Goal: Register for event/course

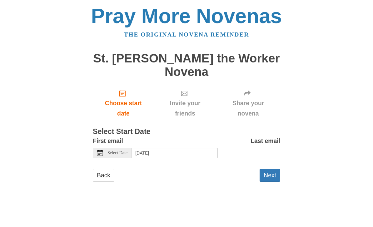
click at [99, 150] on use at bounding box center [100, 153] width 6 height 6
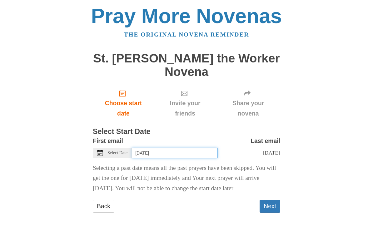
click at [147, 148] on input "Saturday, August 2nd" at bounding box center [174, 153] width 86 height 11
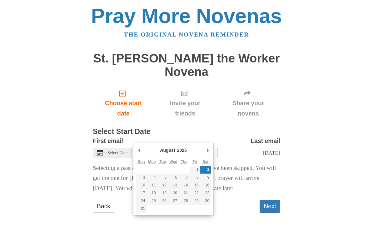
click at [100, 150] on use at bounding box center [100, 153] width 6 height 6
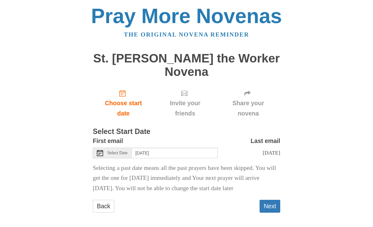
click at [108, 151] on span "Select Date" at bounding box center [117, 153] width 20 height 4
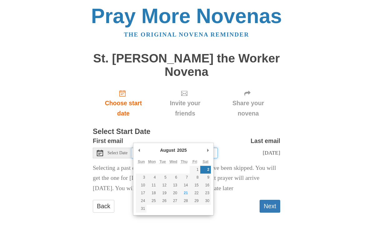
type input "Wednesday, August 20th"
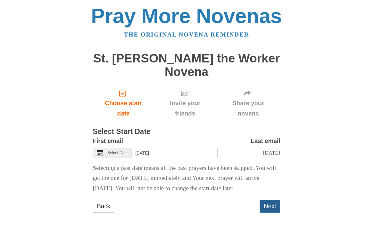
click at [270, 200] on button "Next" at bounding box center [269, 206] width 21 height 13
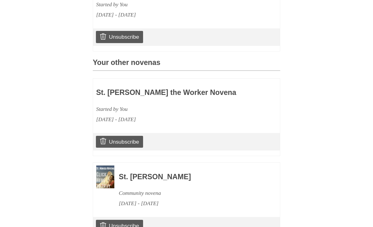
scroll to position [232, 0]
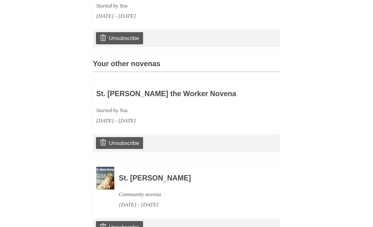
click at [155, 90] on h3 "St. [PERSON_NAME] the Worker Novena" at bounding box center [168, 94] width 144 height 8
click at [182, 105] on div "Started by You" at bounding box center [168, 110] width 144 height 10
click at [186, 105] on div "Started by You" at bounding box center [168, 110] width 144 height 10
click at [188, 85] on div "St. [PERSON_NAME] the Worker Novena Started by You [DATE] - [DATE]" at bounding box center [168, 104] width 144 height 43
click at [196, 90] on h3 "St. [PERSON_NAME] the Worker Novena" at bounding box center [168, 94] width 144 height 8
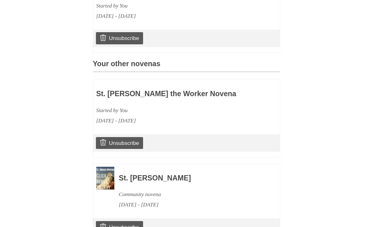
click at [196, 87] on div "St. [PERSON_NAME] the Worker Novena Started by You [DATE] - [DATE]" at bounding box center [168, 104] width 144 height 43
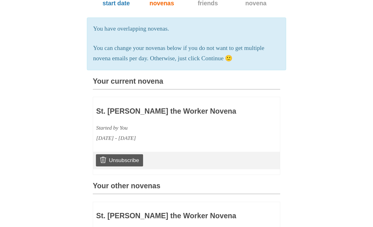
scroll to position [106, 0]
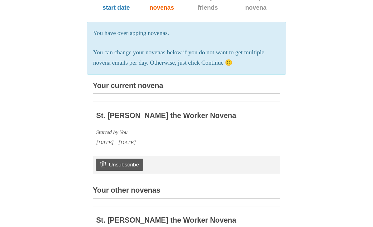
click at [186, 110] on div "St. [PERSON_NAME] the Worker Novena Started by You [DATE] - [DATE]" at bounding box center [168, 126] width 144 height 43
click at [185, 108] on div "St. [PERSON_NAME] the Worker Novena Started by You [DATE] - [DATE]" at bounding box center [168, 126] width 144 height 43
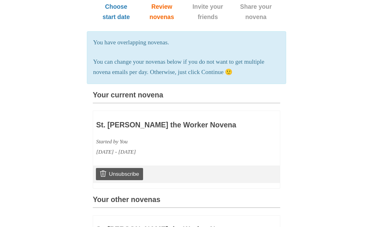
scroll to position [98, 0]
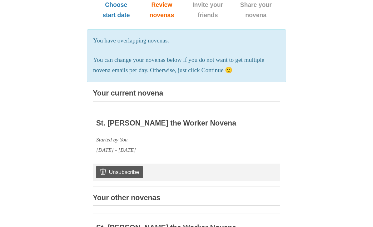
click at [175, 119] on h3 "St. [PERSON_NAME] the Worker Novena" at bounding box center [168, 123] width 144 height 8
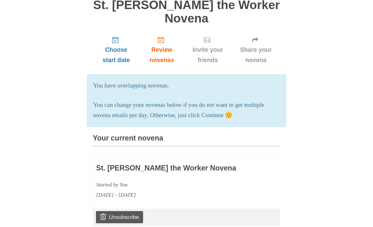
scroll to position [0, 0]
